Goal: Transaction & Acquisition: Purchase product/service

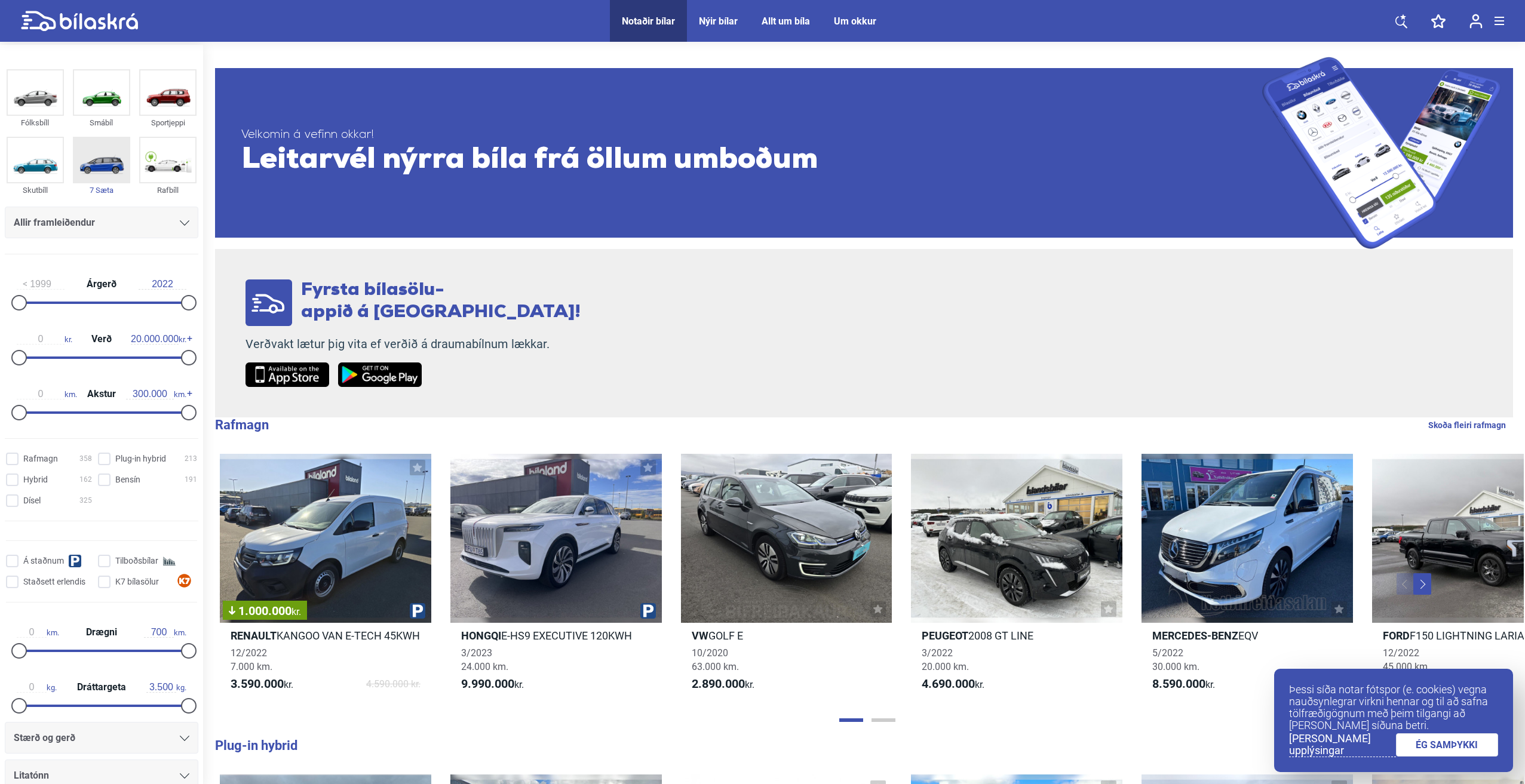
click at [97, 153] on img at bounding box center [101, 160] width 55 height 44
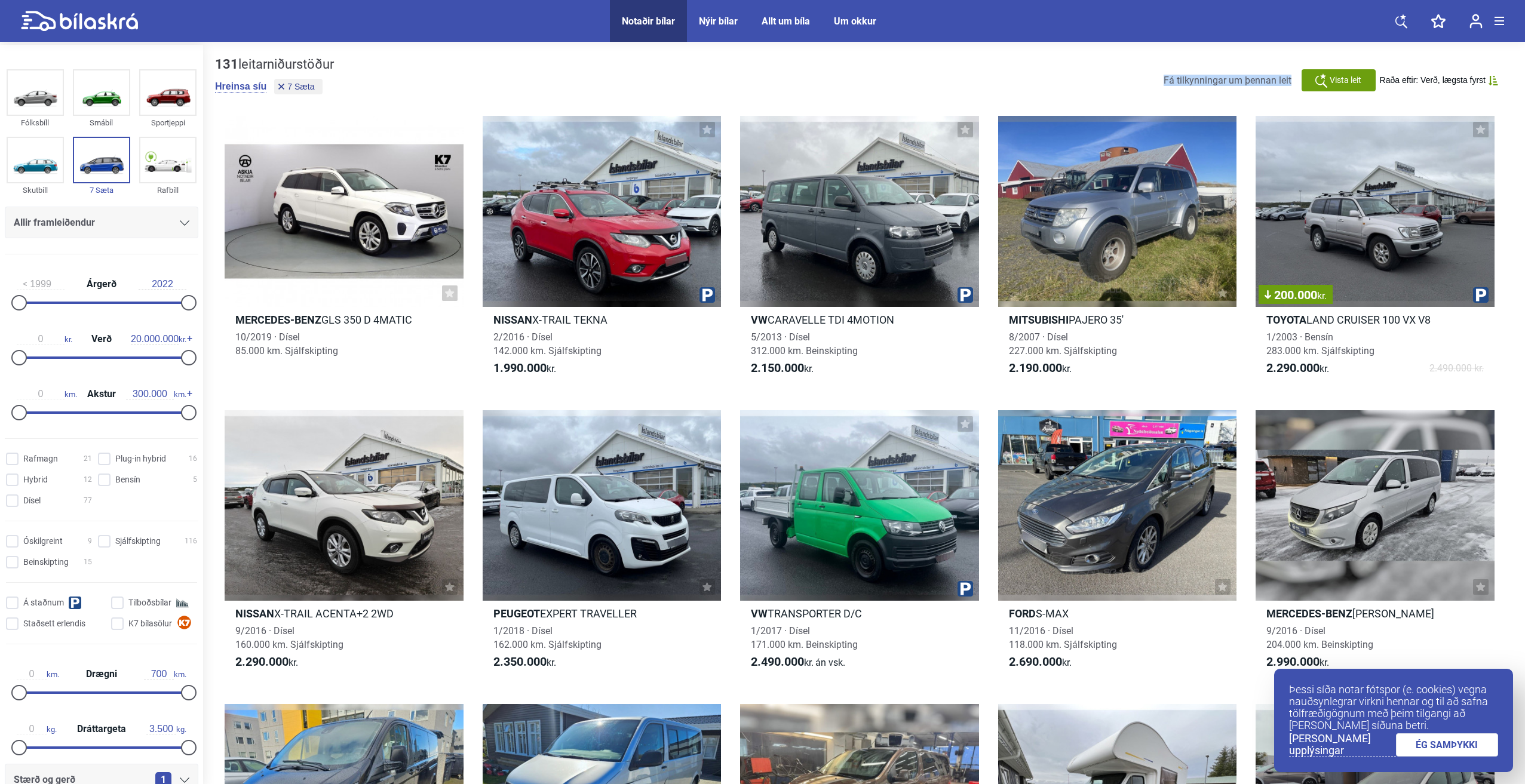
drag, startPoint x: 1161, startPoint y: 76, endPoint x: 1290, endPoint y: 87, distance: 129.5
click at [1290, 87] on div "131 leitarniðurstöður [PERSON_NAME] síu 7 Sæta Fá tilkynningar um þennan leit V…" at bounding box center [863, 81] width 1298 height 47
click at [1114, 88] on div "131 leitarniðurstöður [PERSON_NAME] síu 7 Sæta Fá tilkynningar um þennan leit V…" at bounding box center [863, 81] width 1298 height 47
drag, startPoint x: 358, startPoint y: 58, endPoint x: 207, endPoint y: 68, distance: 151.3
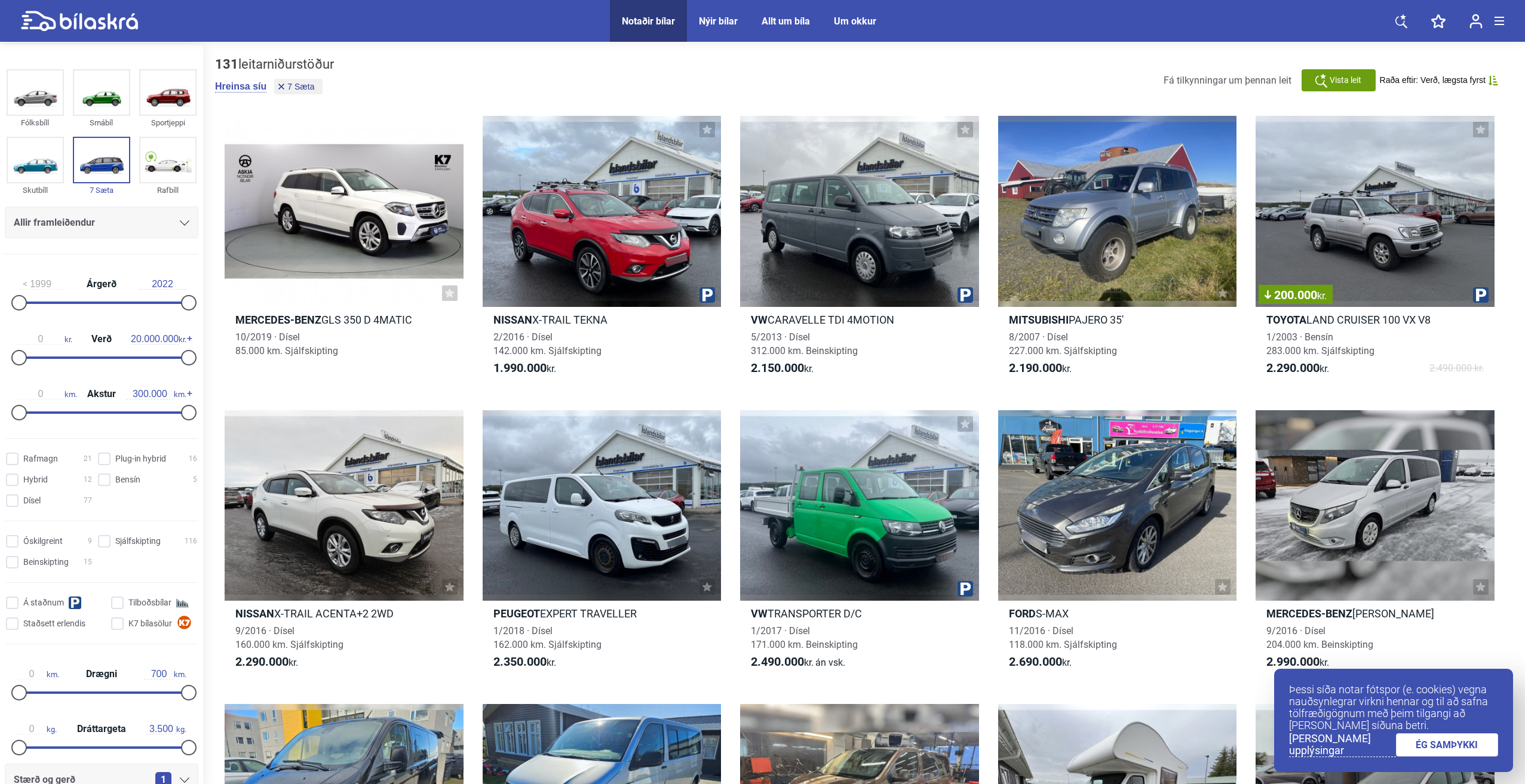
click at [430, 83] on div "131 leitarniðurstöður [PERSON_NAME] síu 7 Sæta Fá tilkynningar um þennan leit V…" at bounding box center [863, 81] width 1298 height 47
drag, startPoint x: 355, startPoint y: 63, endPoint x: 216, endPoint y: 64, distance: 139.0
click at [216, 64] on div "131 leitarniðurstöður [PERSON_NAME] síu 7 Sæta Fá tilkynningar um þennan leit V…" at bounding box center [863, 81] width 1298 height 47
click at [431, 58] on div "131 leitarniðurstöður [PERSON_NAME] síu 7 Sæta Fá tilkynningar um þennan leit V…" at bounding box center [863, 81] width 1298 height 47
click at [380, 71] on div "131 leitarniðurstöður [PERSON_NAME] síu 7 Sæta Fá tilkynningar um þennan leit V…" at bounding box center [863, 81] width 1298 height 47
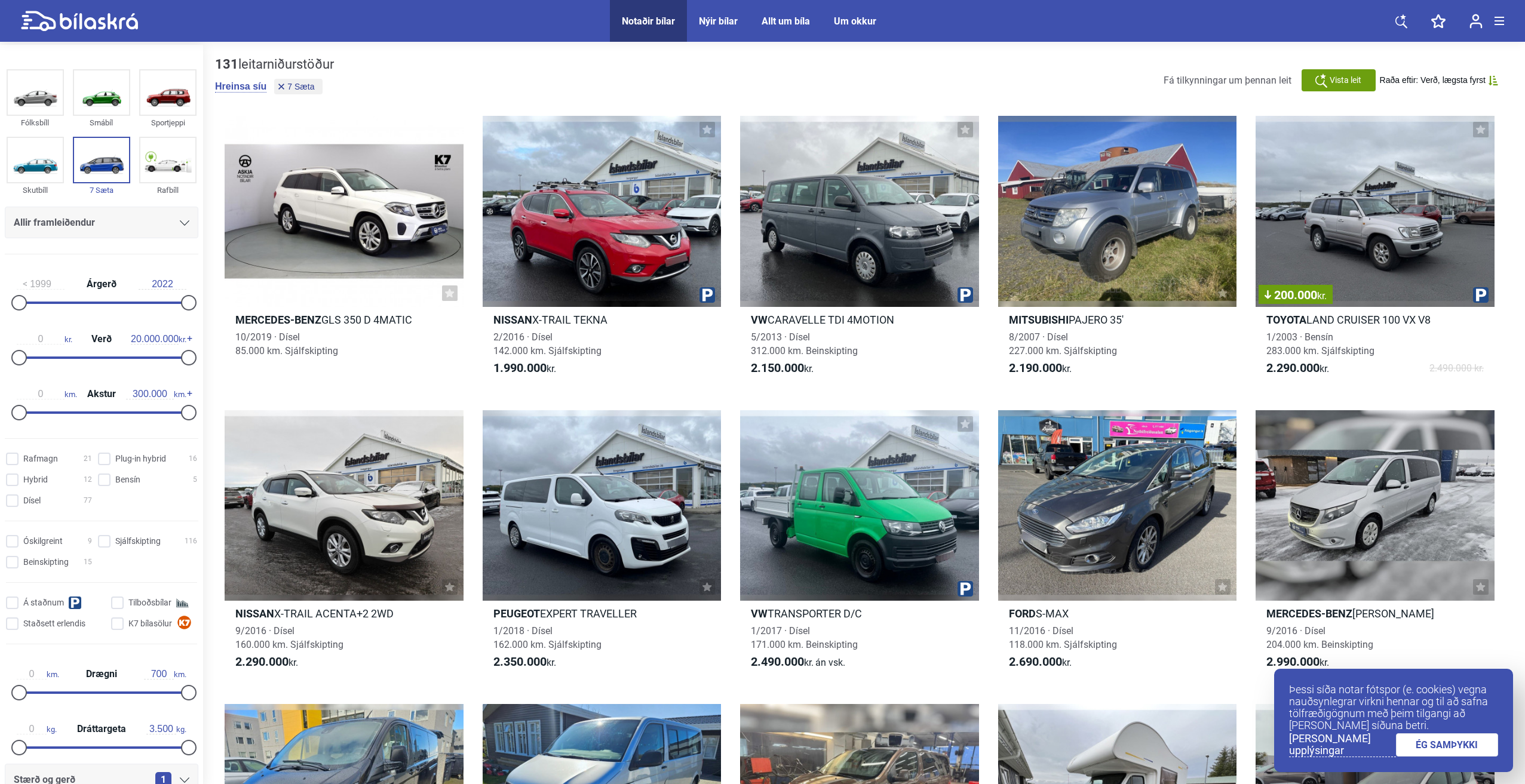
click at [92, 19] on icon at bounding box center [99, 21] width 78 height 16
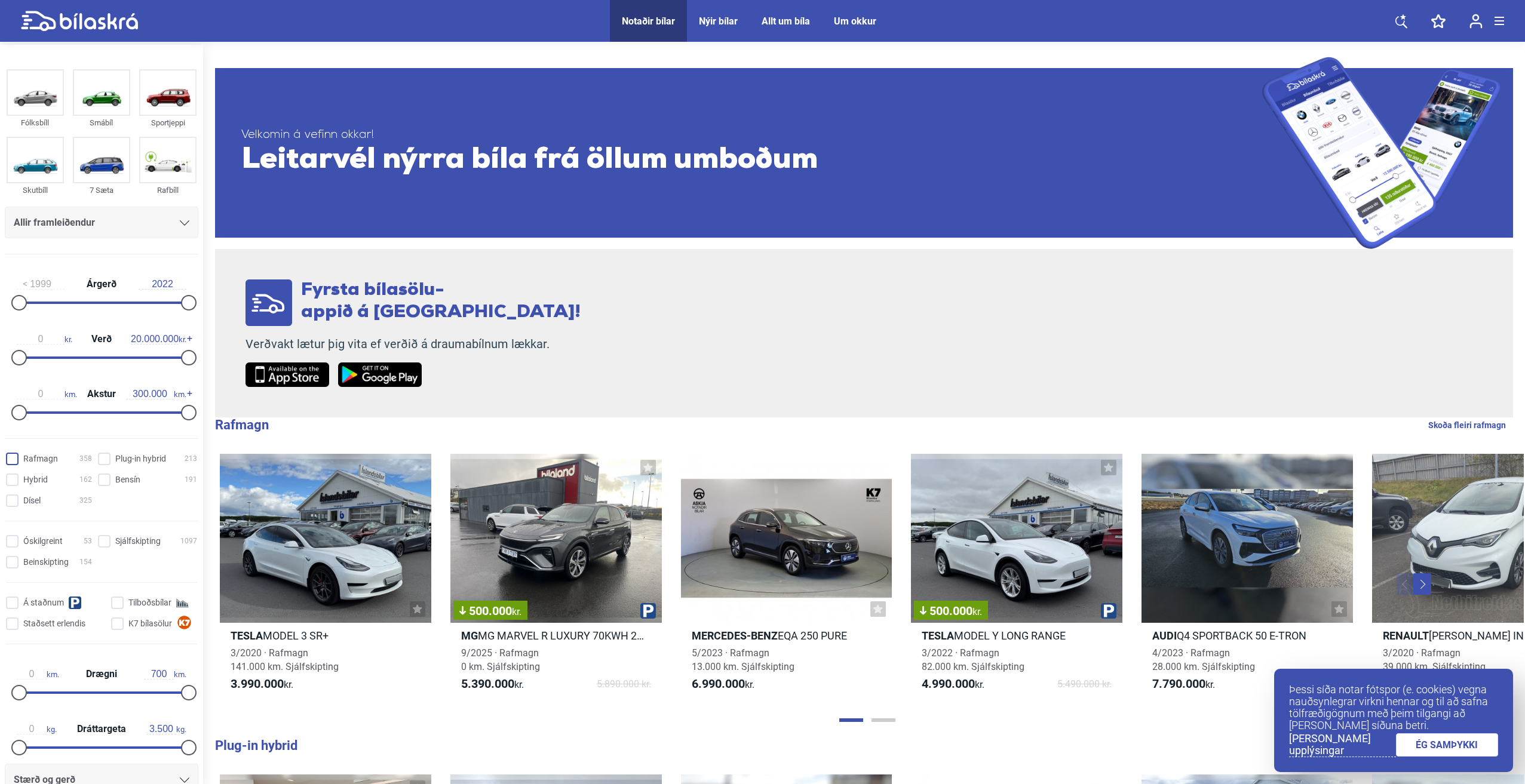
click at [31, 461] on input "Rafmagn 358" at bounding box center [51, 459] width 86 height 13
checkbox input "true"
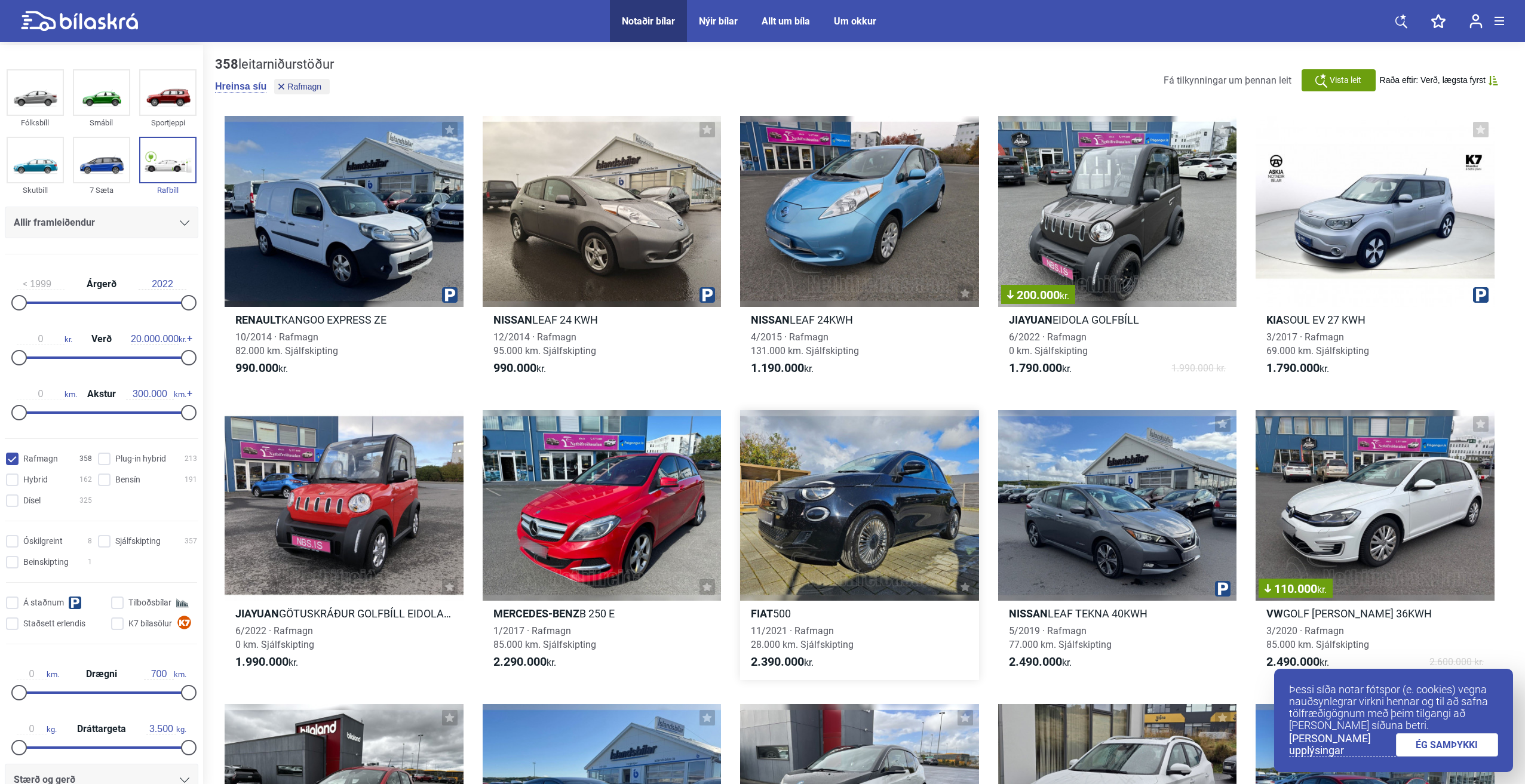
click at [857, 490] on div at bounding box center [859, 506] width 239 height 191
